Goal: Information Seeking & Learning: Learn about a topic

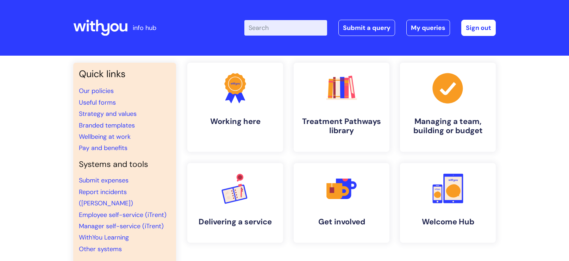
click at [274, 24] on input "Enter your search term here..." at bounding box center [285, 27] width 83 height 15
type input "my journey plan"
click button "Search" at bounding box center [0, 0] width 0 height 0
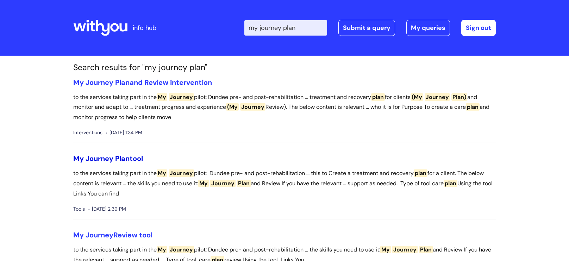
click at [130, 157] on link "My Journey Plan tool" at bounding box center [108, 158] width 70 height 9
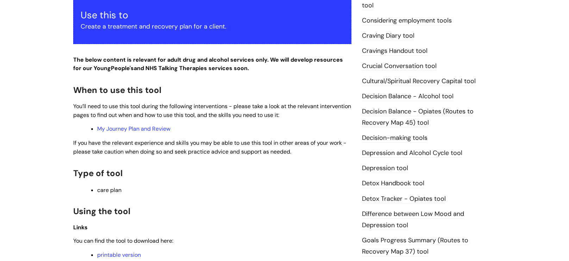
scroll to position [427, 0]
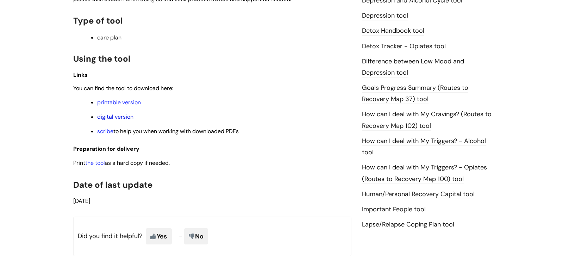
click at [106, 118] on link "digital version" at bounding box center [115, 116] width 36 height 7
click at [121, 115] on link "digital version" at bounding box center [115, 116] width 36 height 7
